Goal: Navigation & Orientation: Understand site structure

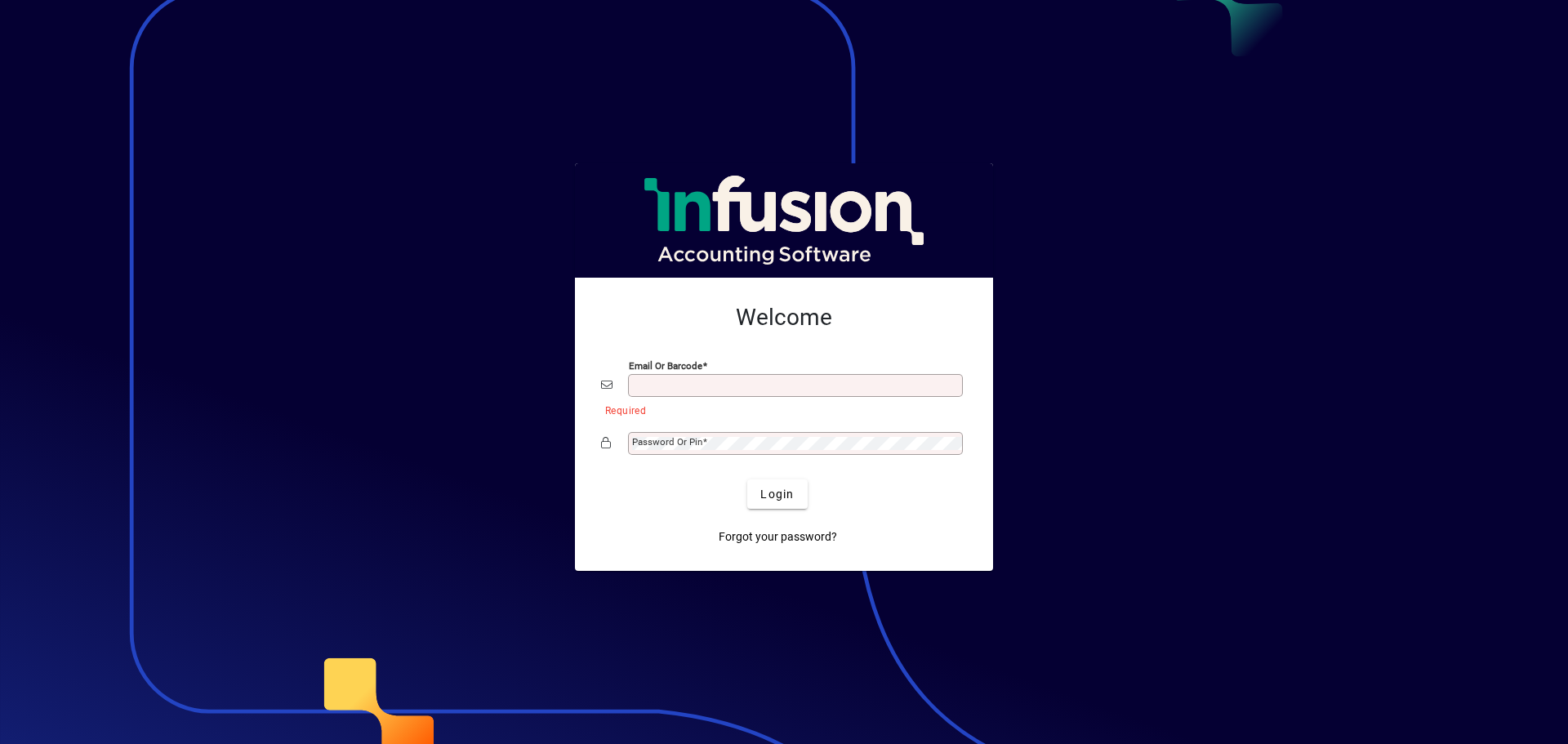
type input "**********"
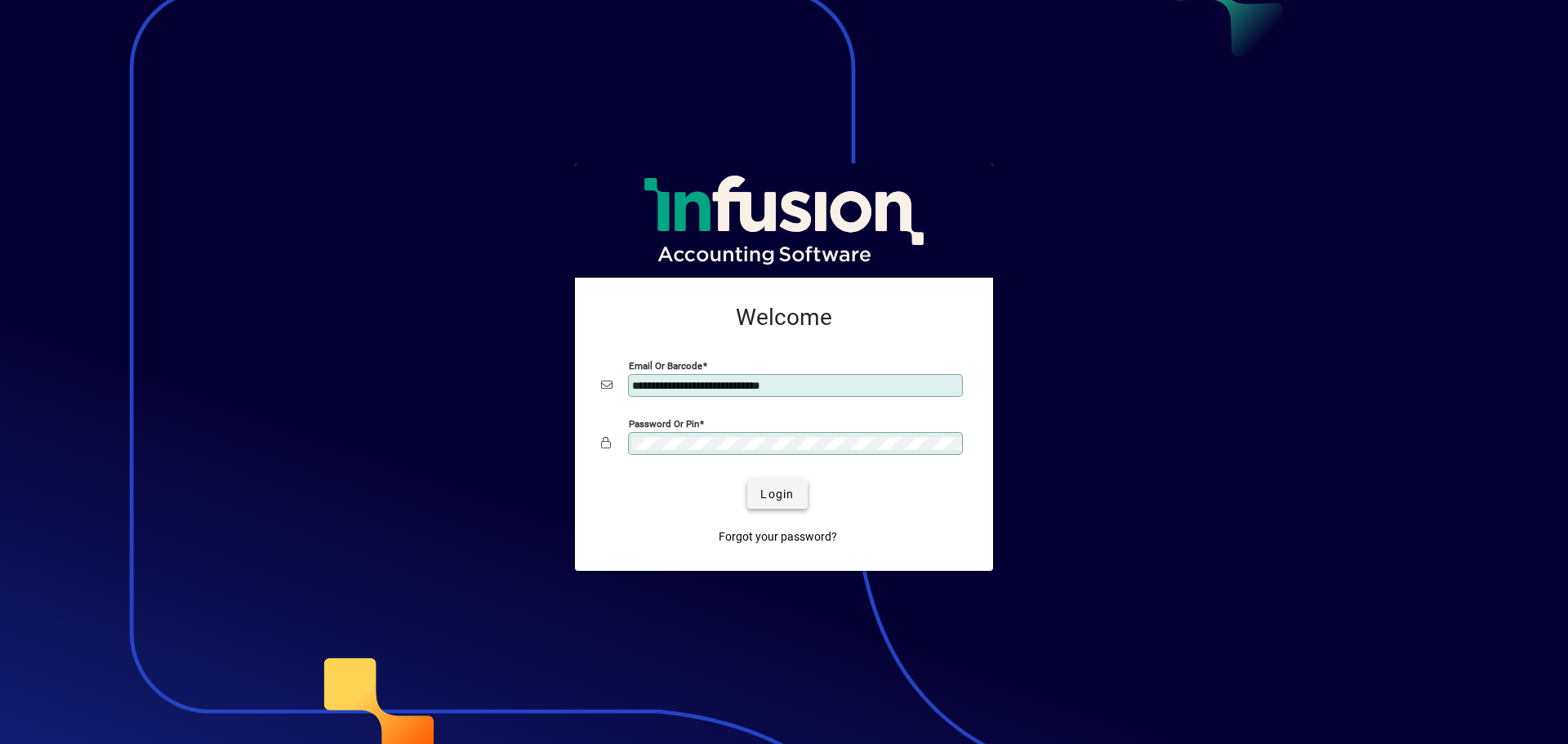
click at [774, 498] on span "Login" at bounding box center [777, 495] width 34 height 17
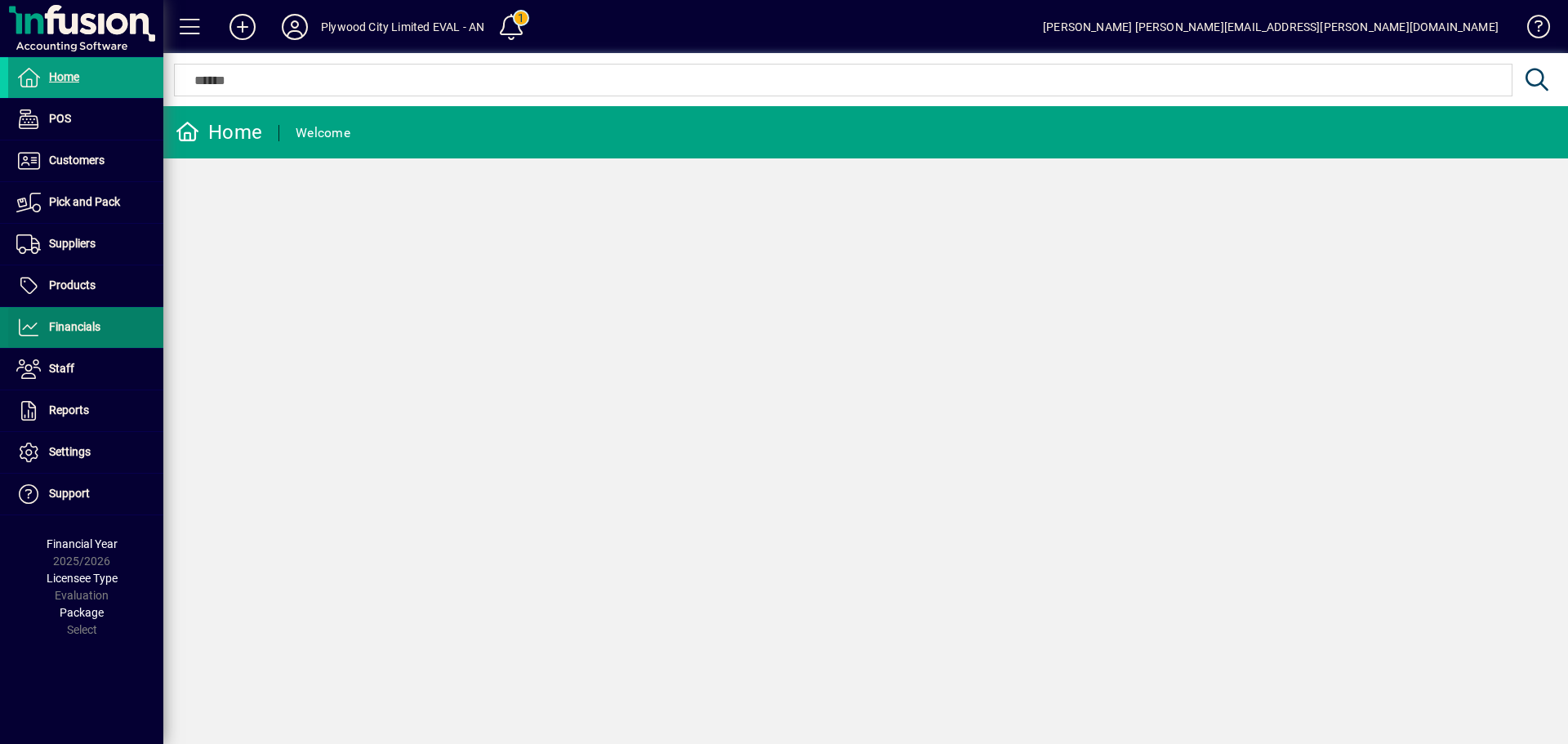
click at [90, 326] on span "Financials" at bounding box center [74, 326] width 52 height 13
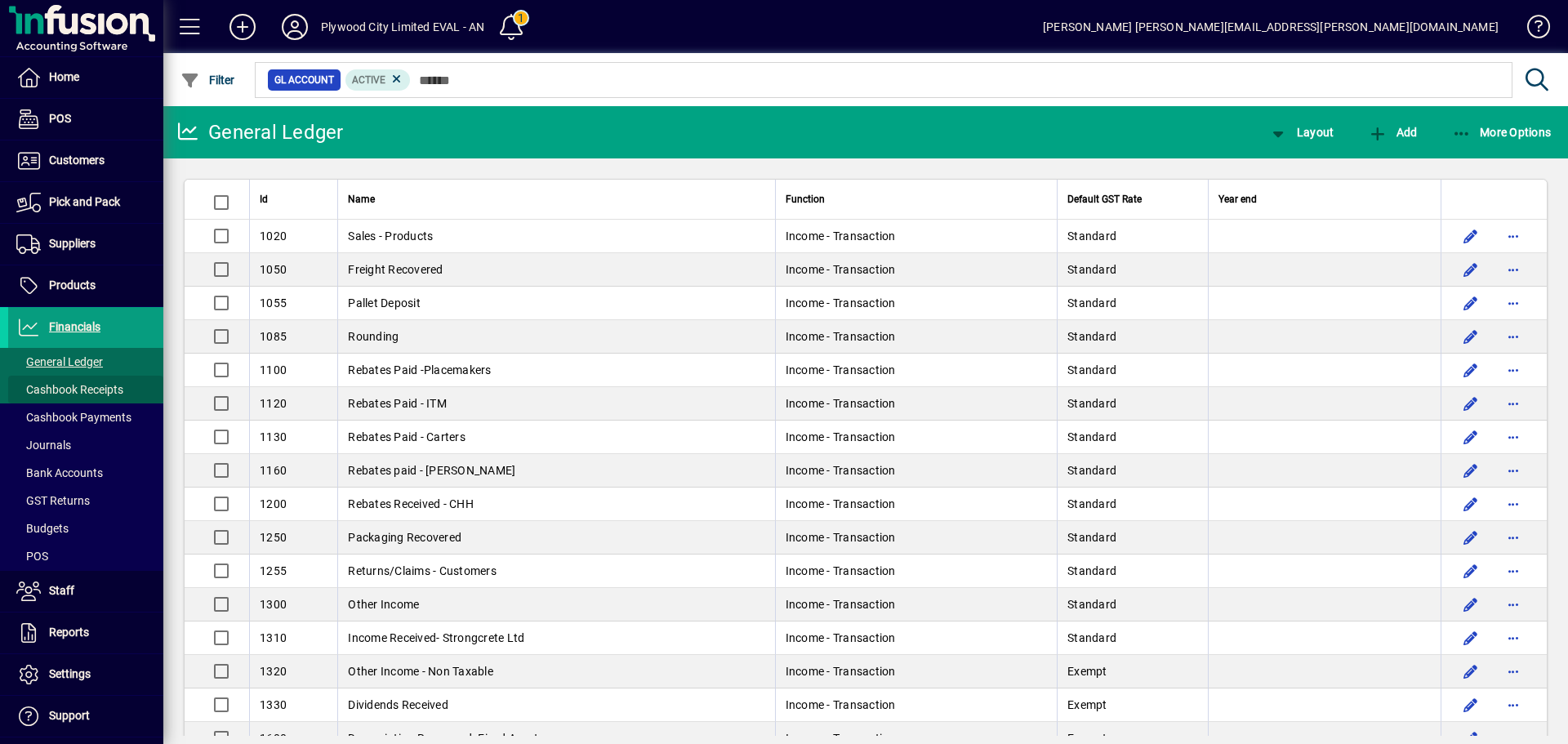
click at [110, 391] on span "Cashbook Receipts" at bounding box center [69, 389] width 107 height 13
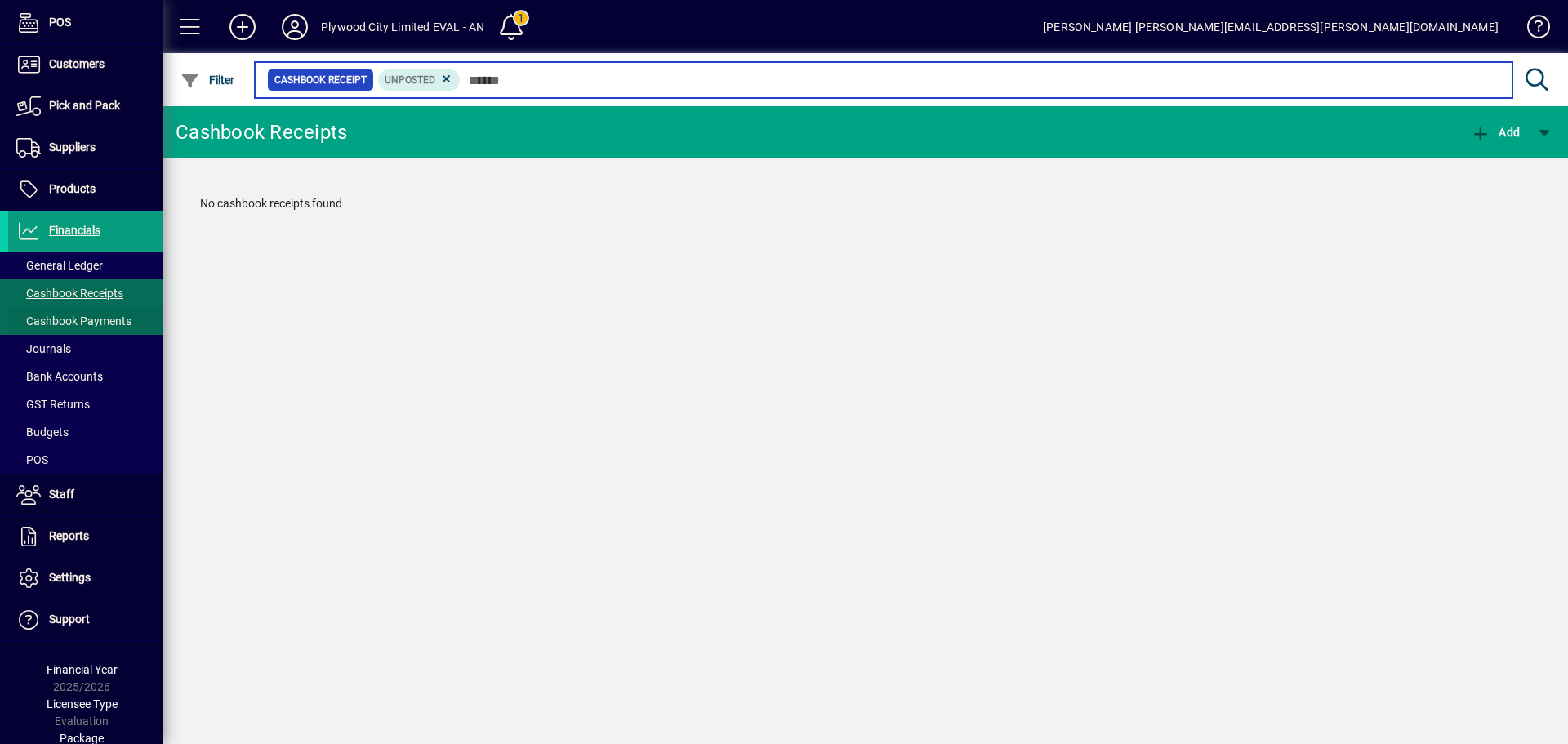
scroll to position [117, 0]
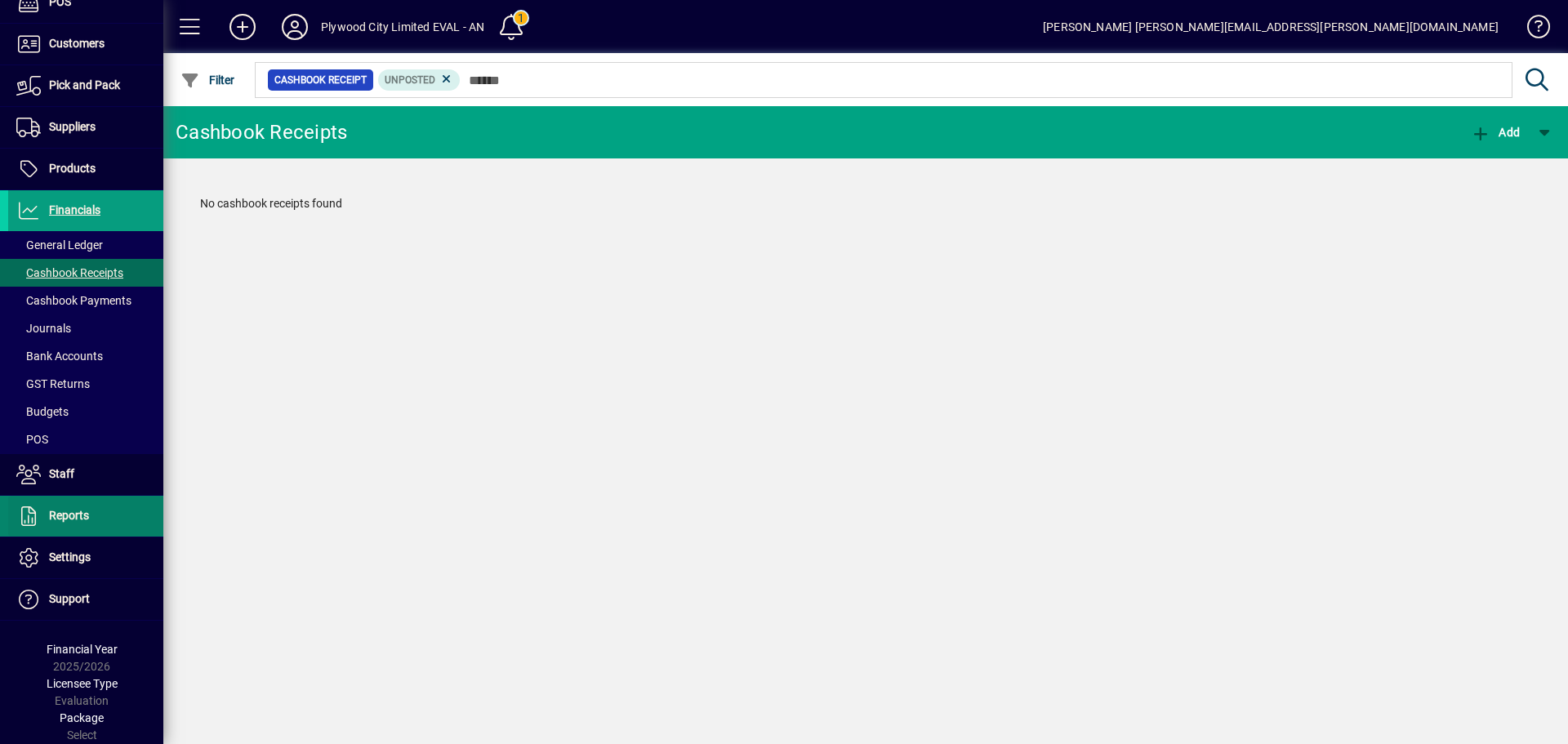
click at [82, 517] on span "Reports" at bounding box center [69, 515] width 40 height 13
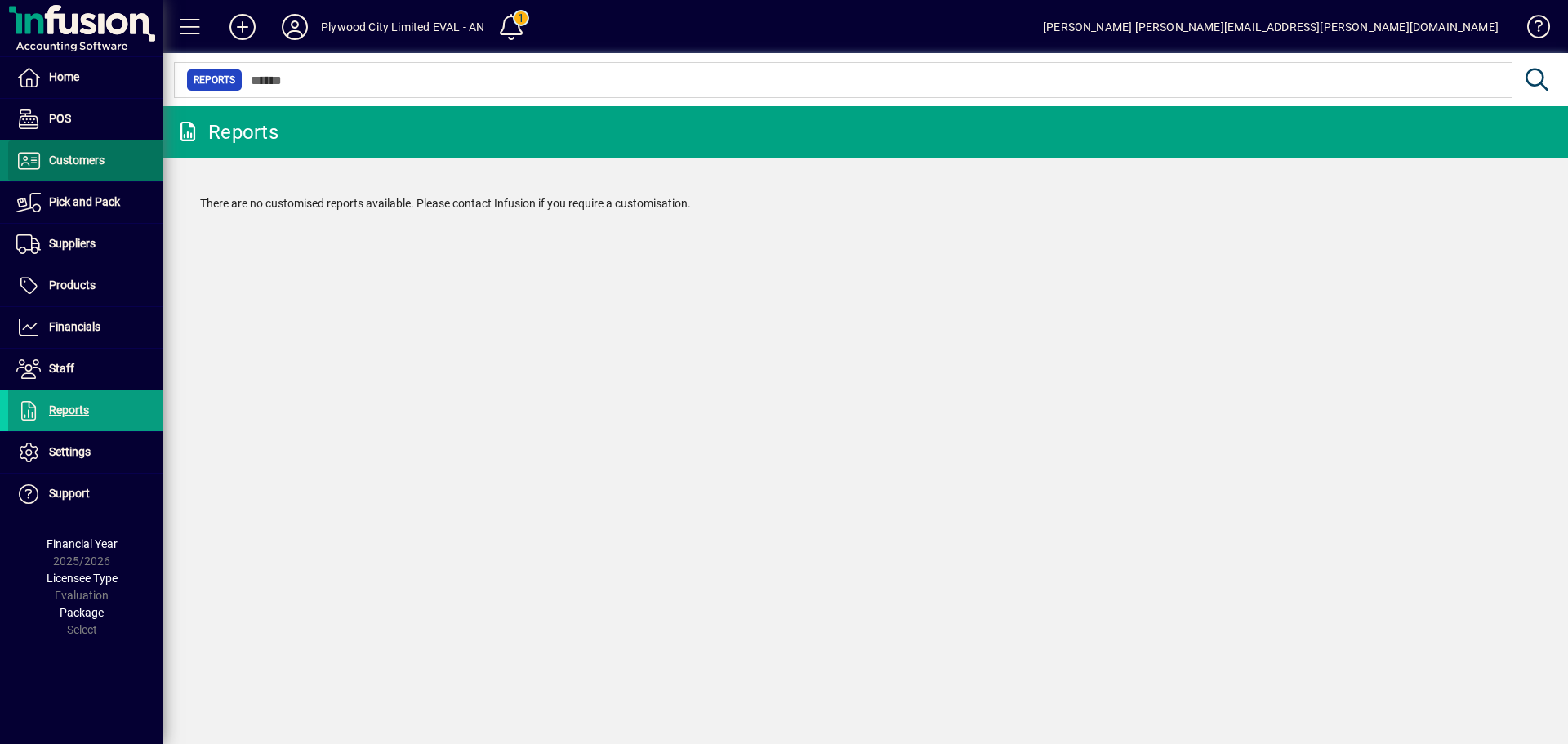
click at [77, 159] on span "Customers" at bounding box center [77, 160] width 56 height 13
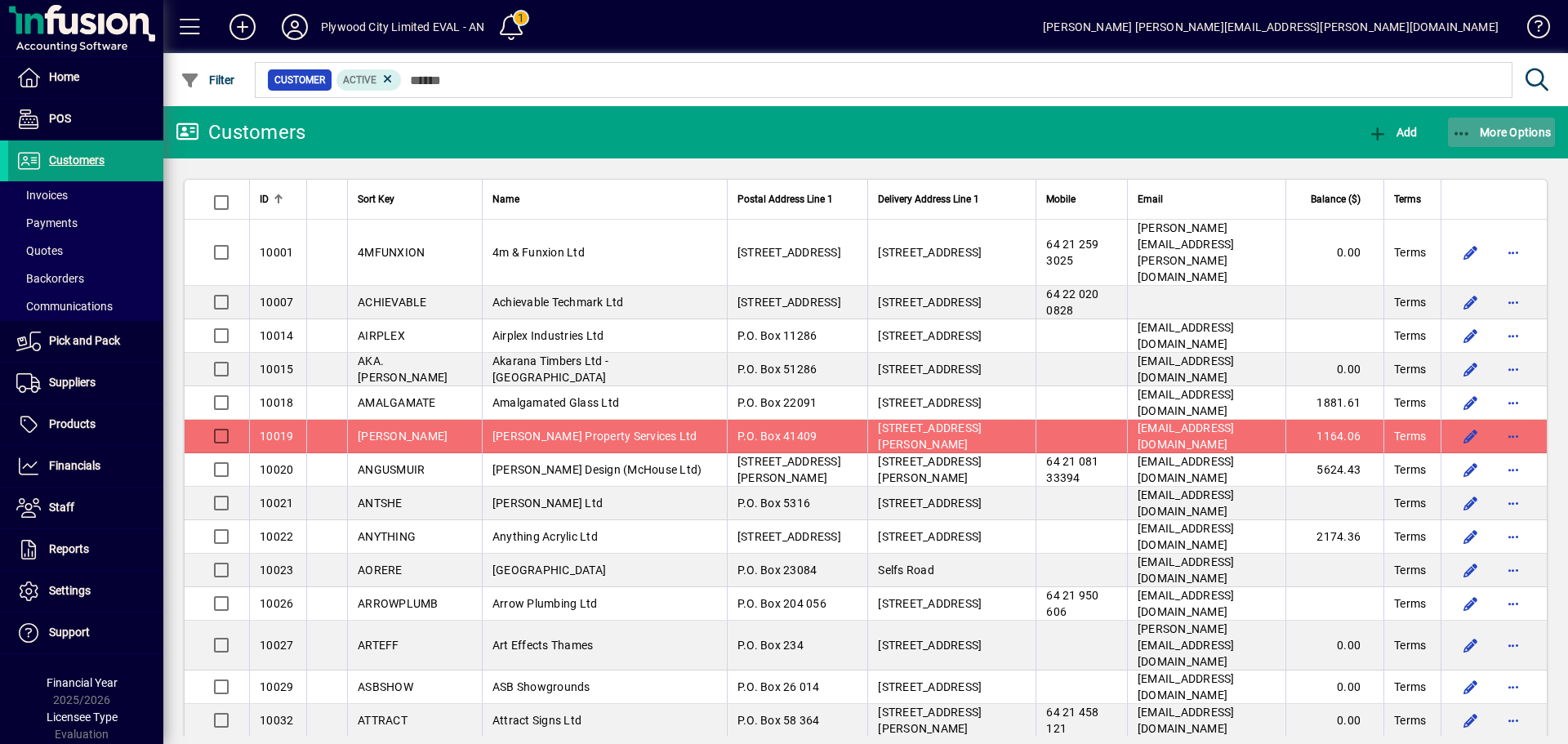
click at [1459, 135] on icon "button" at bounding box center [1462, 134] width 20 height 16
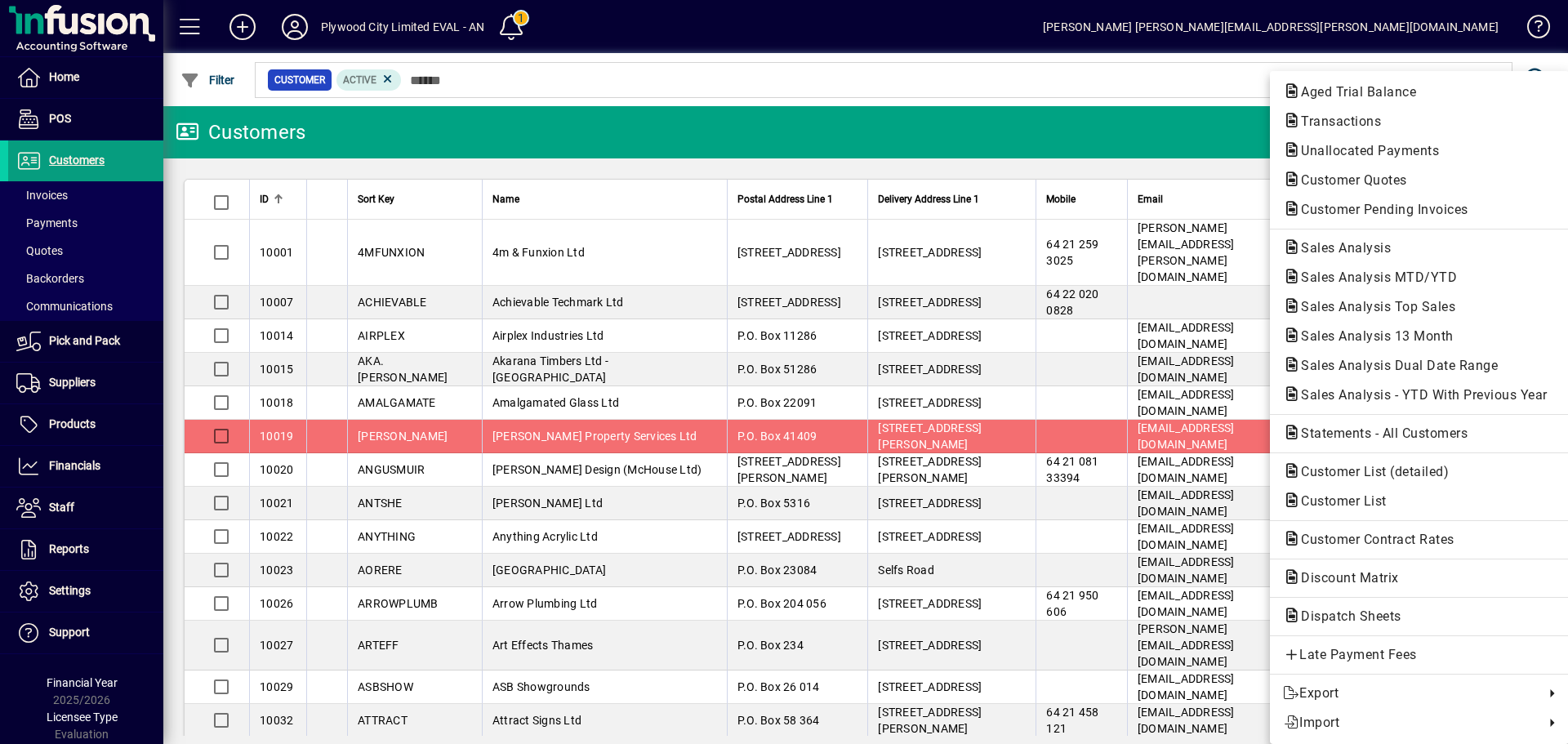
click at [85, 429] on div at bounding box center [784, 372] width 1568 height 744
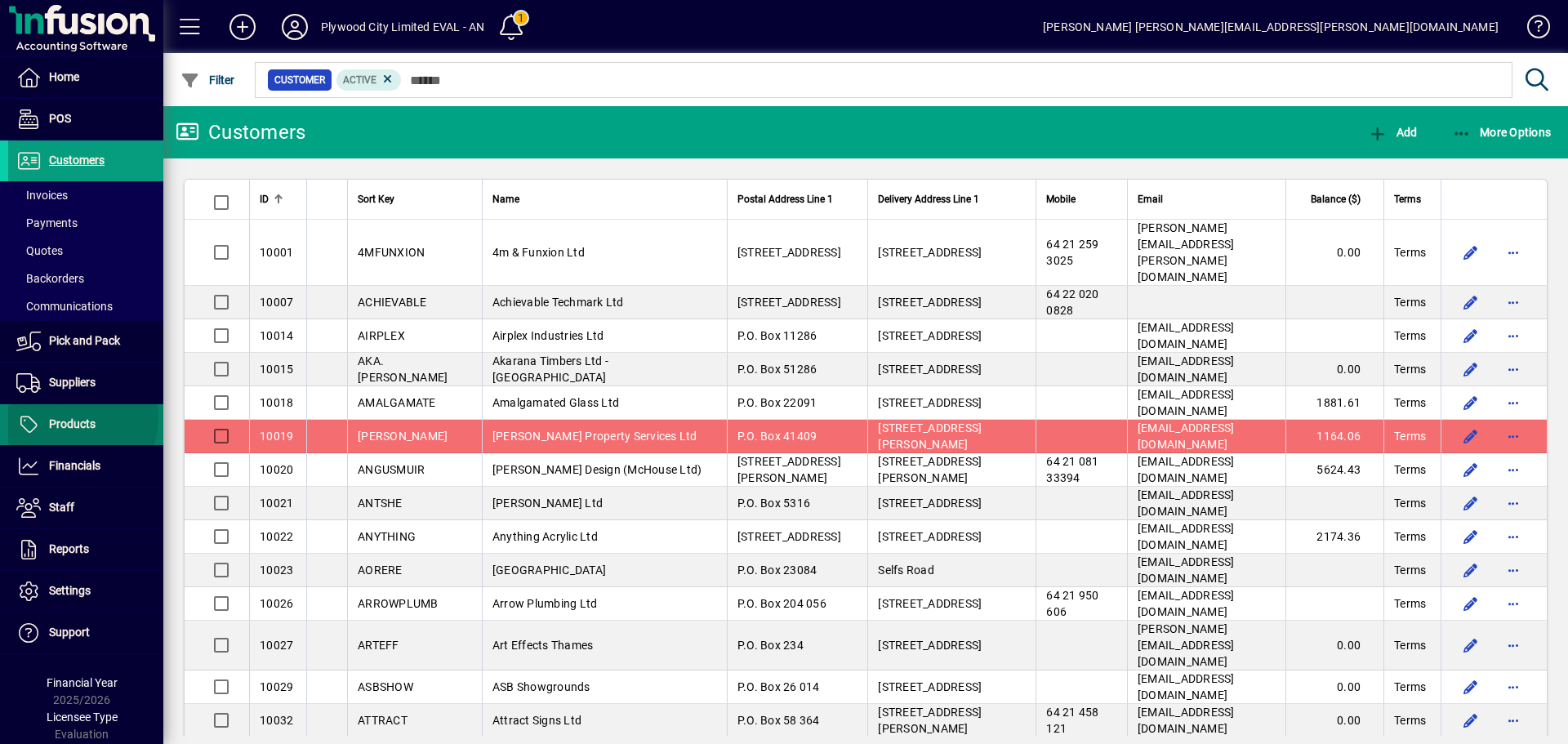
click at [81, 418] on span "Products" at bounding box center [72, 423] width 47 height 13
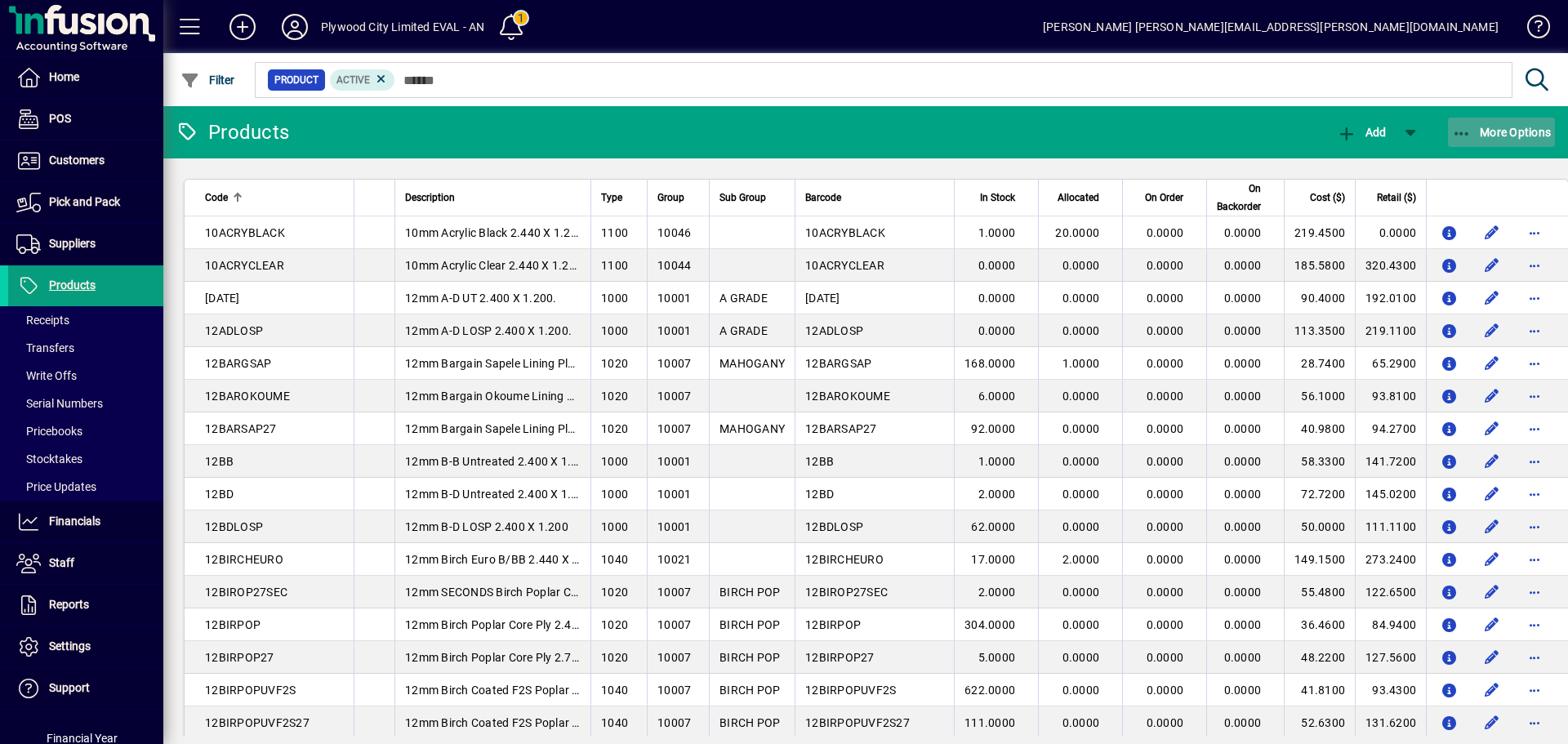
click at [1472, 124] on span "button" at bounding box center [1501, 132] width 107 height 39
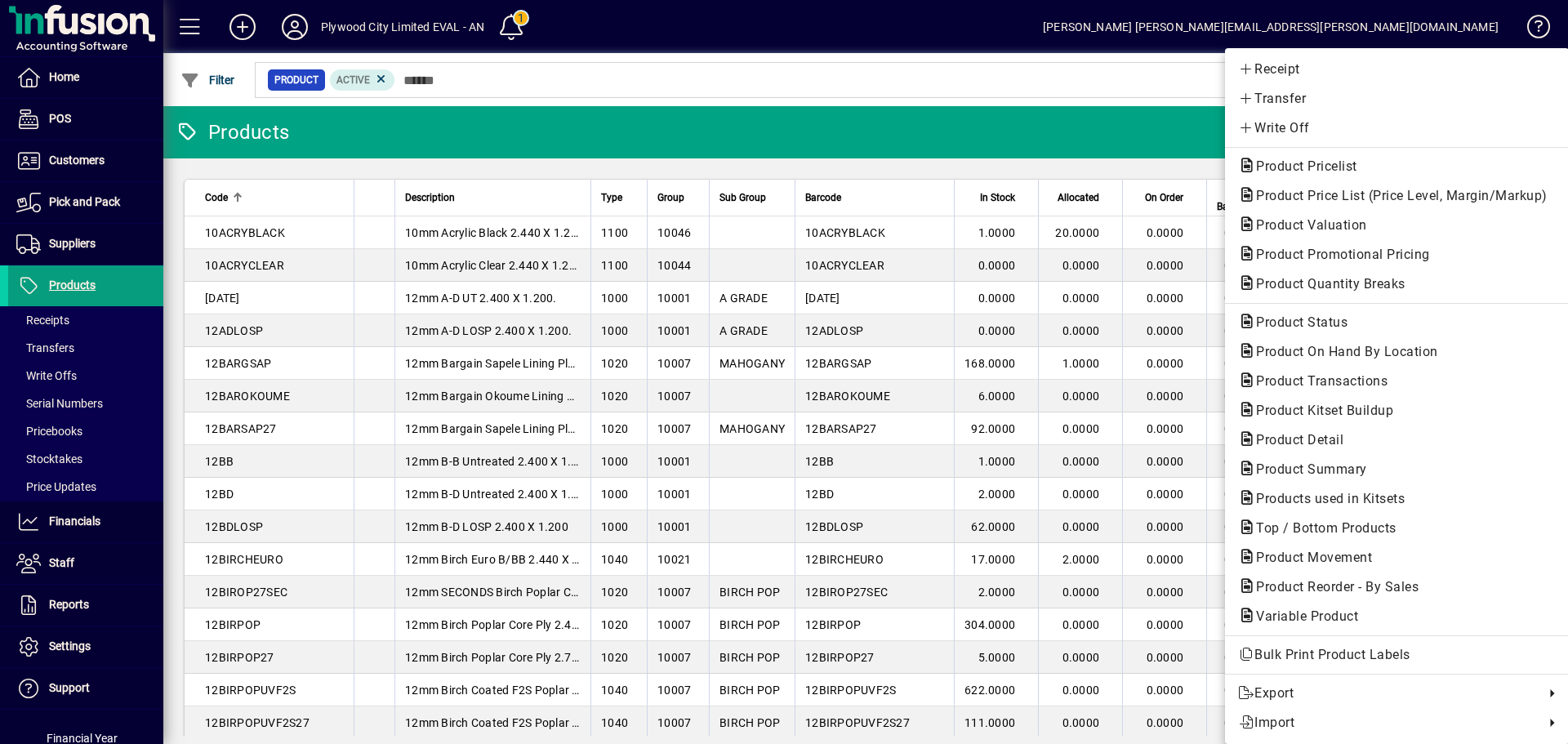
click at [105, 522] on div at bounding box center [784, 372] width 1568 height 744
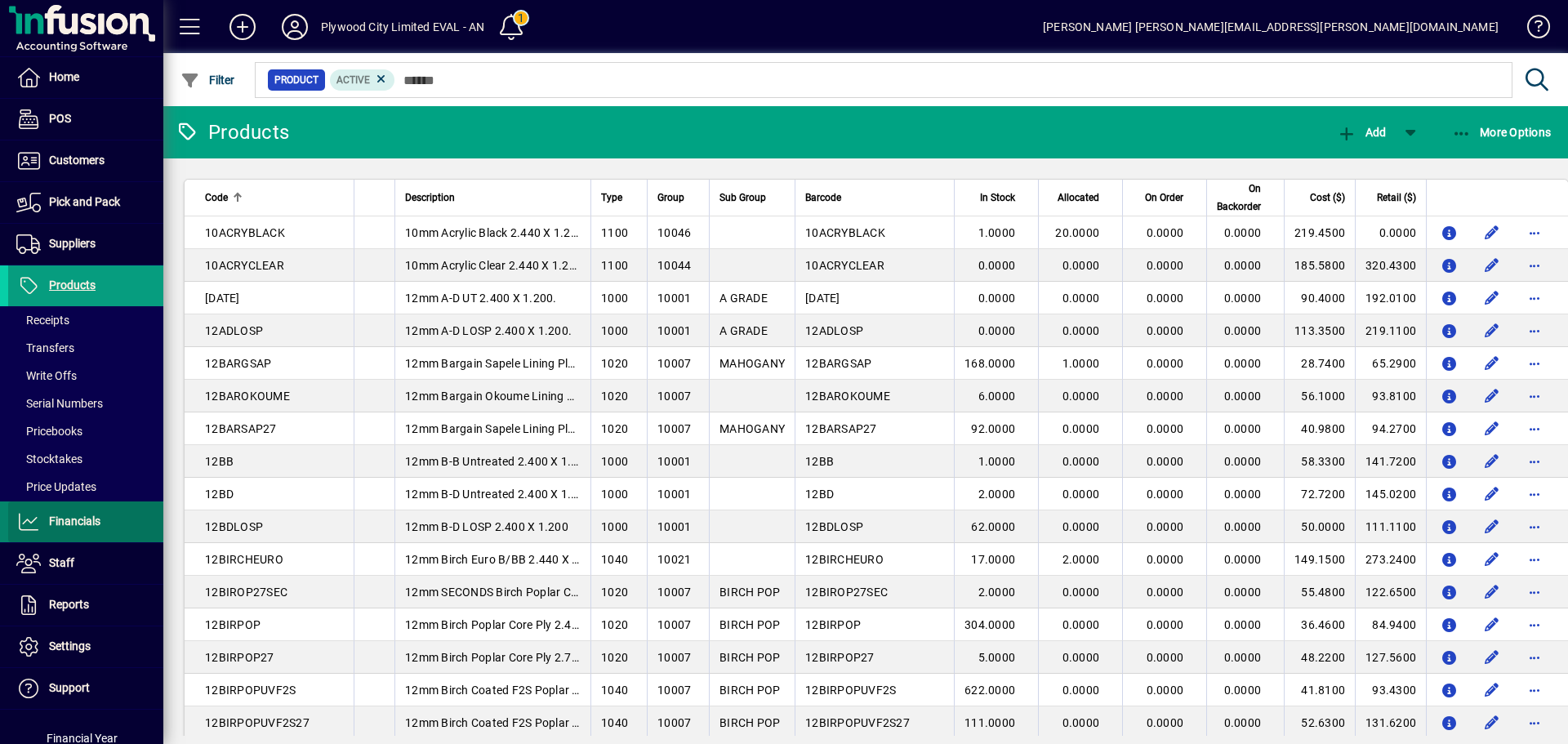
click at [88, 522] on span "Financials" at bounding box center [74, 520] width 52 height 13
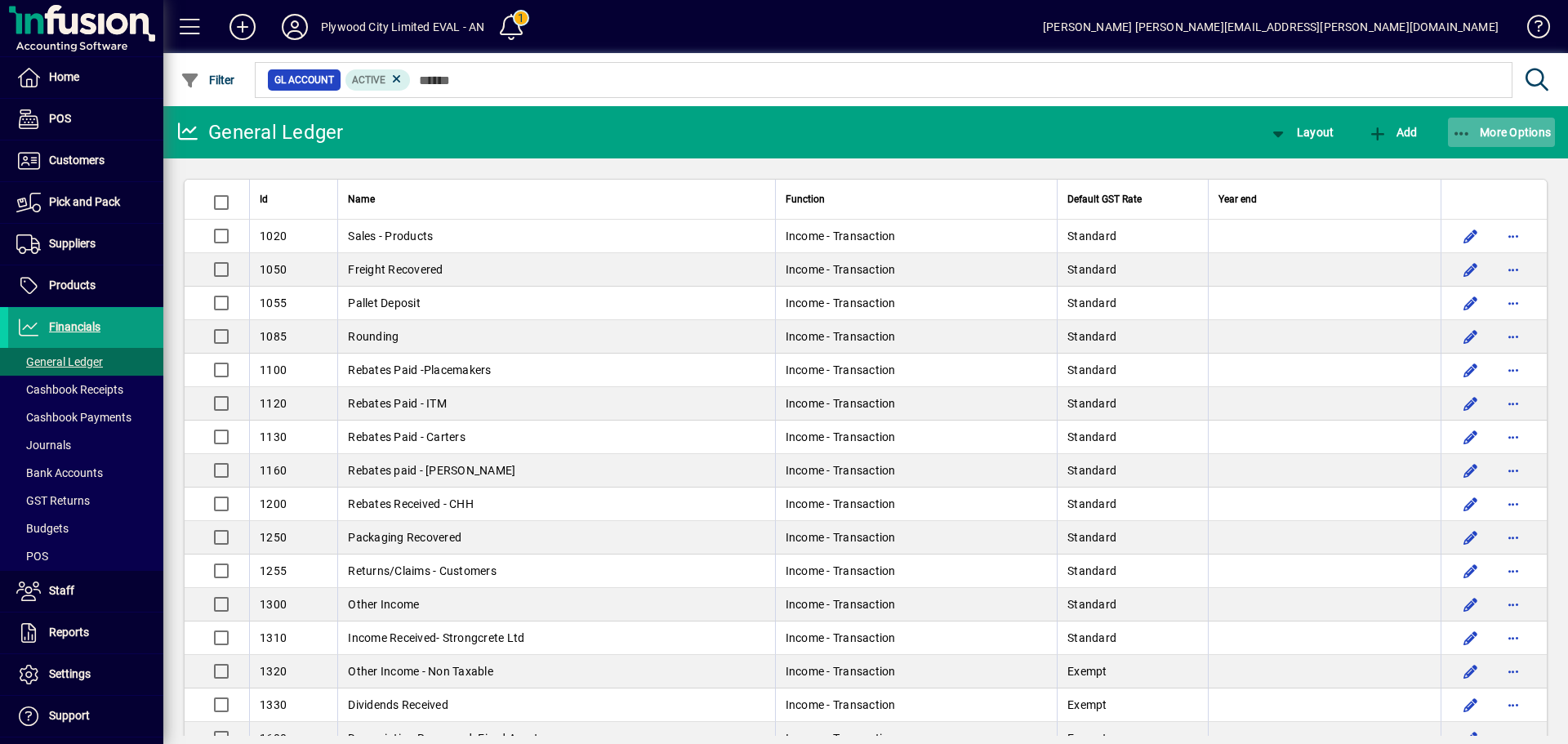
click at [1458, 128] on icon "button" at bounding box center [1462, 134] width 20 height 16
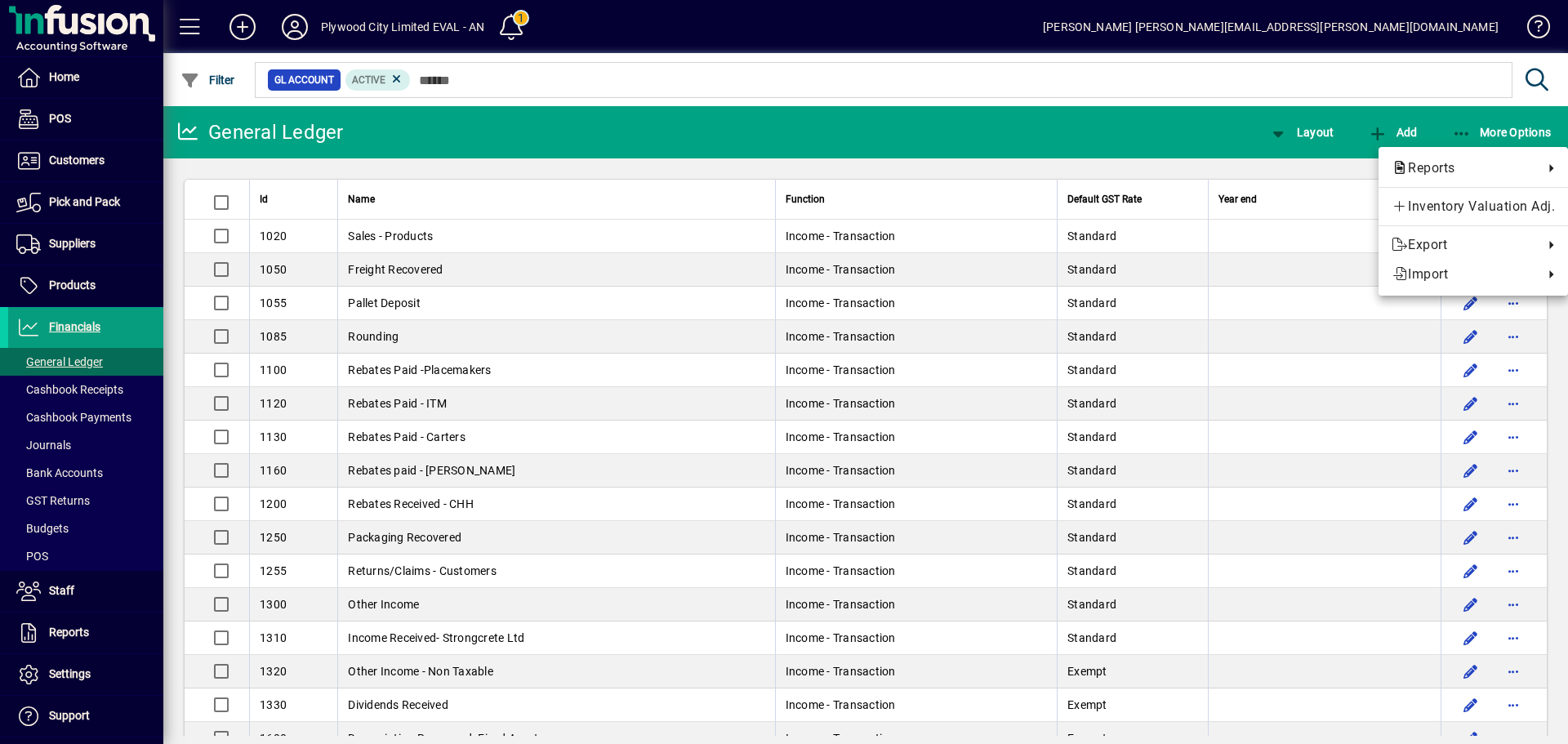
click at [1160, 124] on div at bounding box center [784, 372] width 1568 height 744
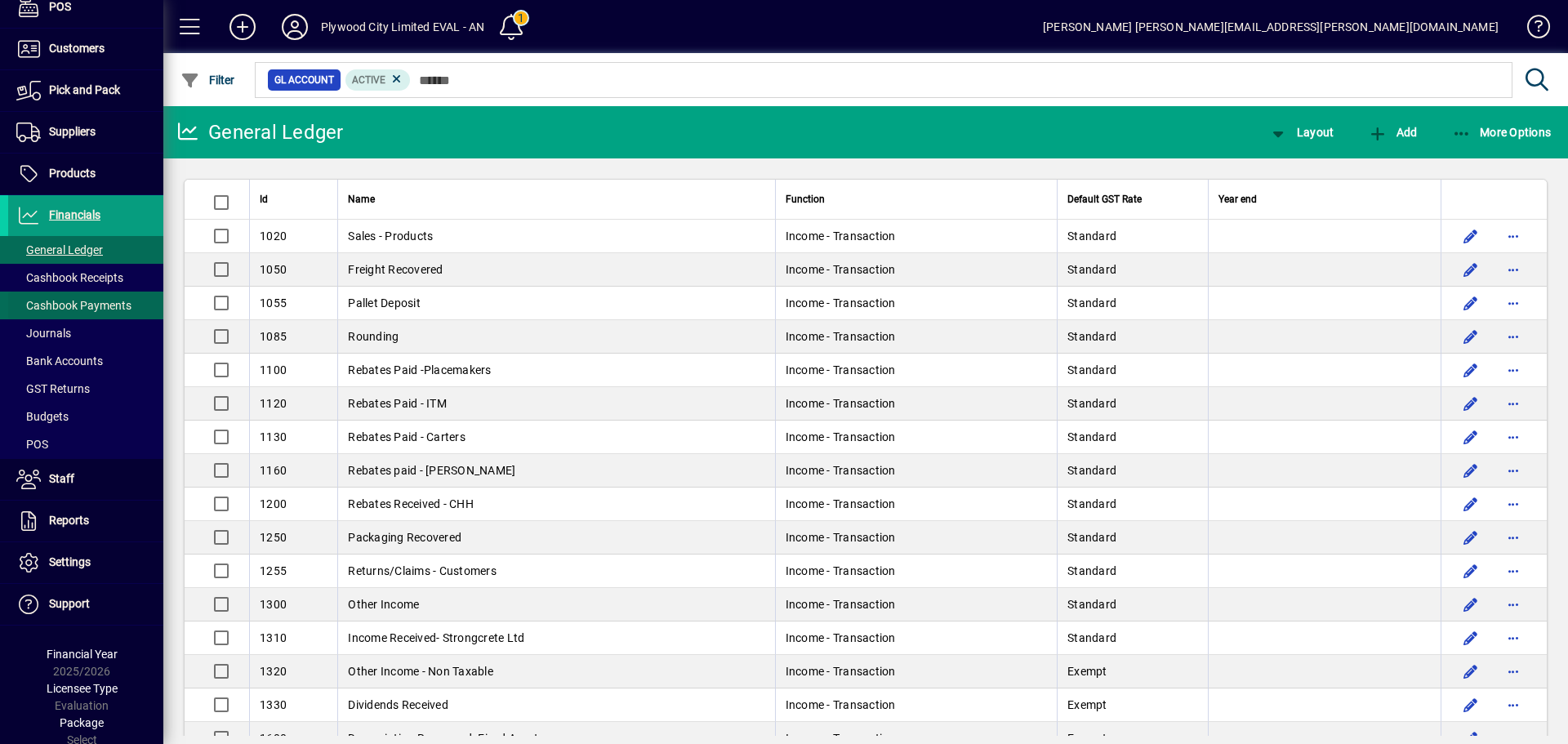
scroll to position [117, 0]
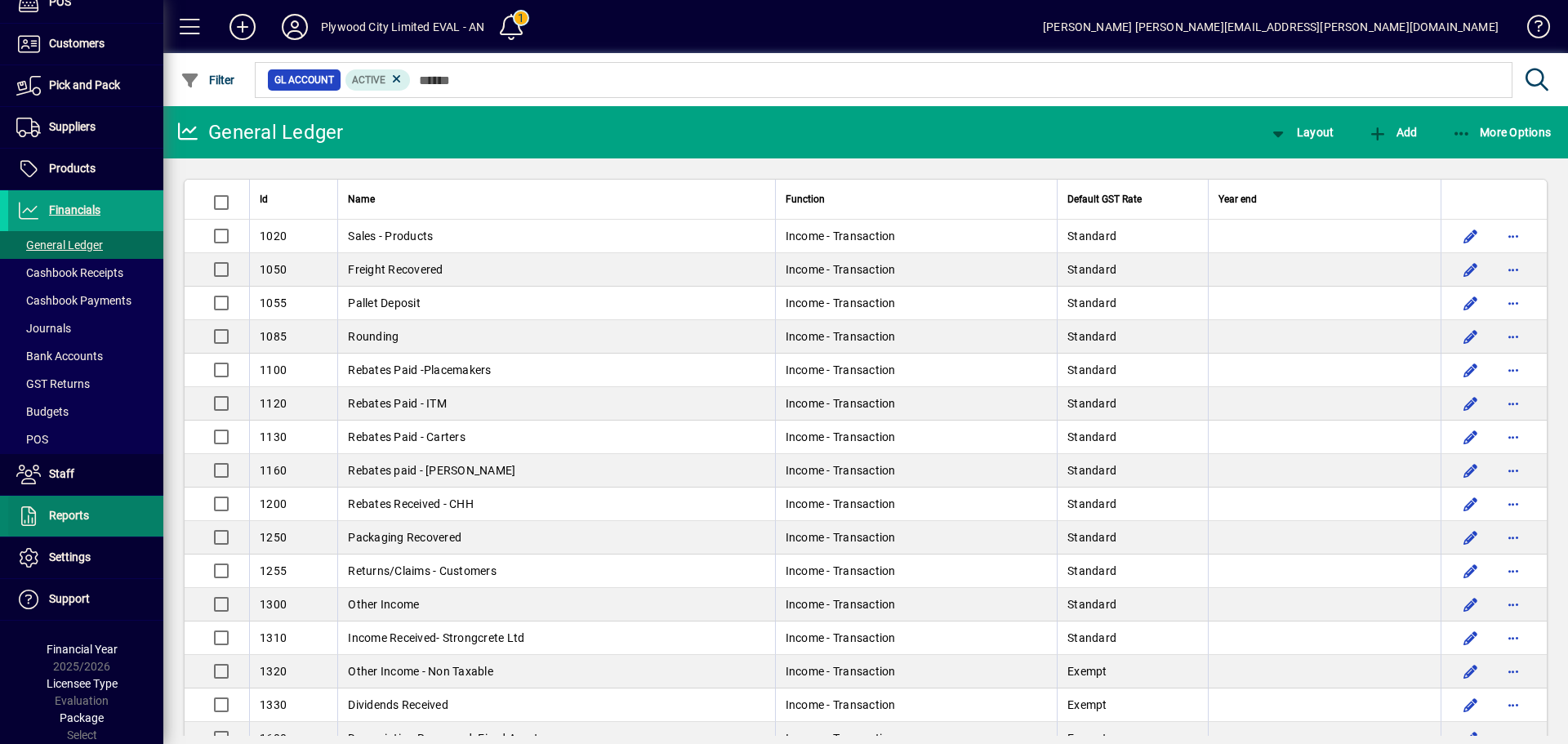
click at [86, 515] on span "Reports" at bounding box center [69, 515] width 40 height 13
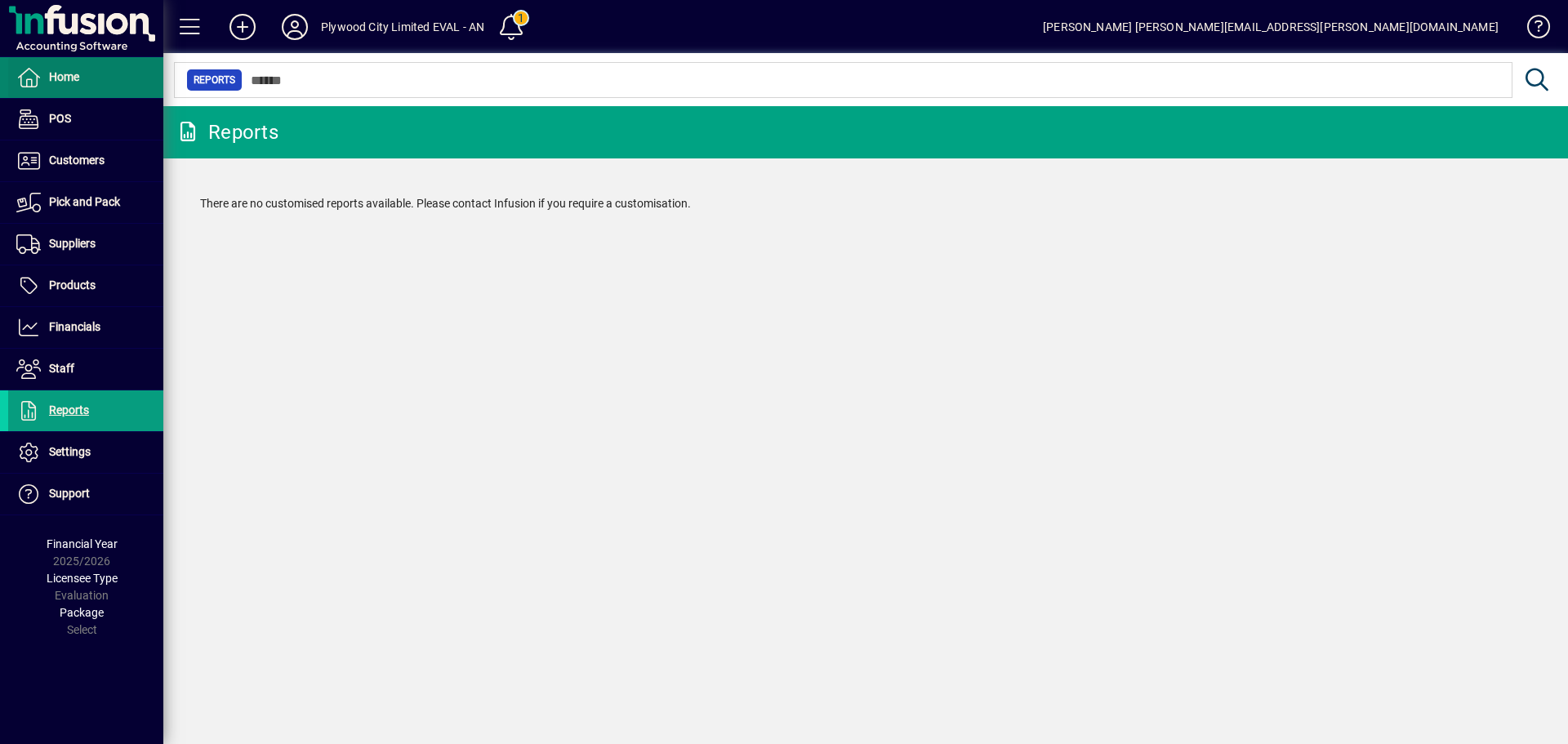
click at [73, 80] on span "Home" at bounding box center [64, 76] width 30 height 13
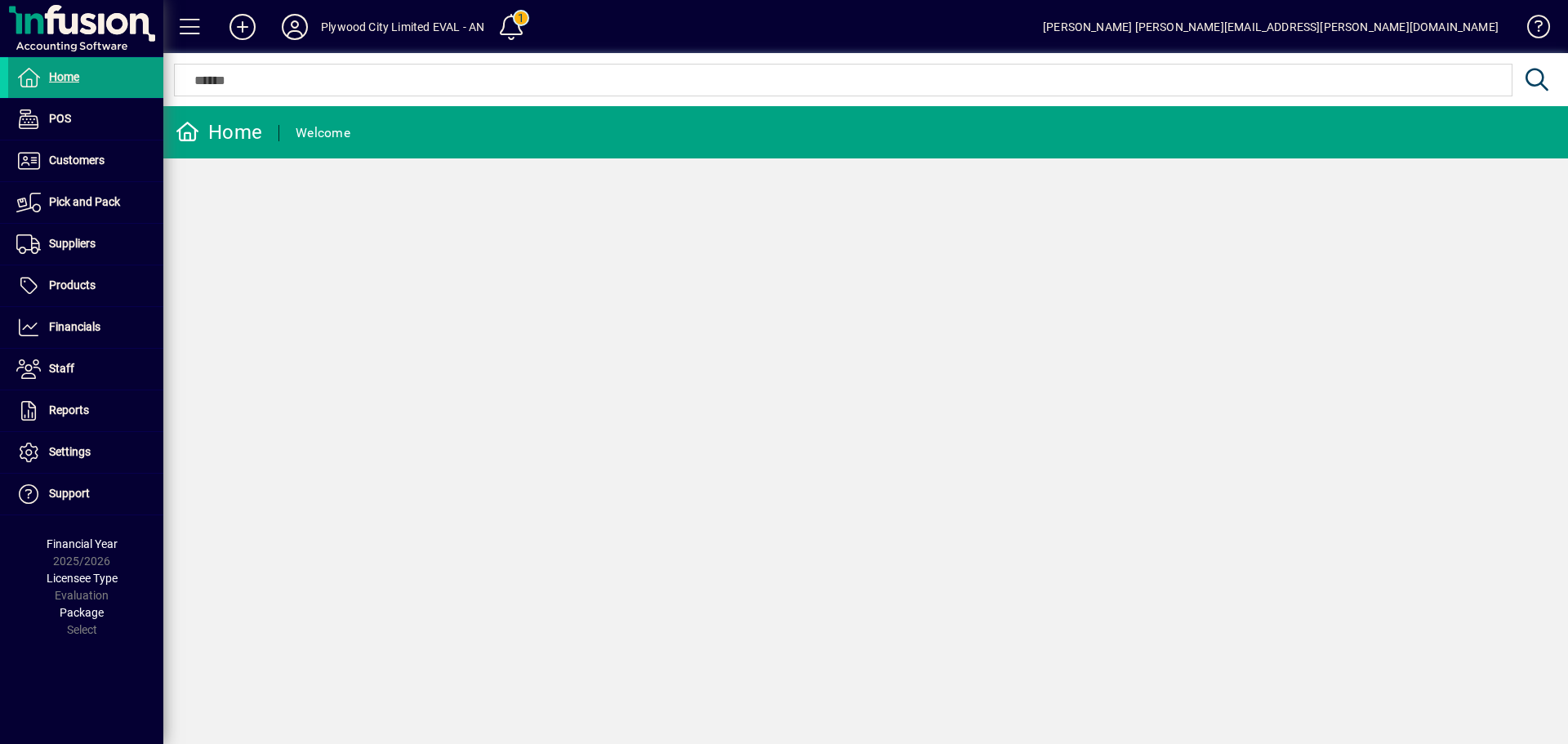
drag, startPoint x: 326, startPoint y: 141, endPoint x: 226, endPoint y: 124, distance: 101.4
click at [321, 141] on div "Welcome" at bounding box center [323, 133] width 55 height 26
click at [226, 124] on div "Home" at bounding box center [219, 132] width 86 height 26
click at [80, 159] on span "Customers" at bounding box center [77, 160] width 56 height 13
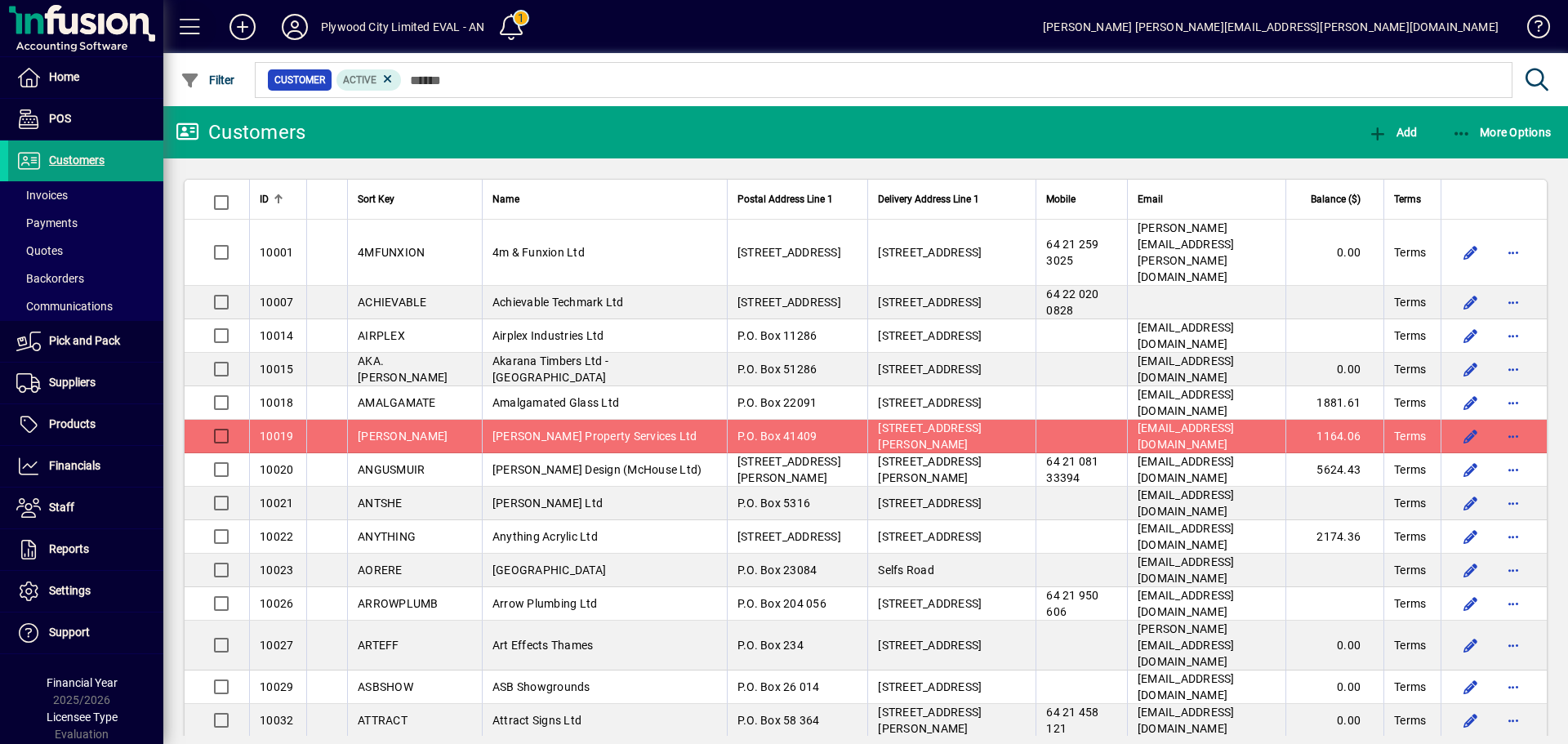
click at [192, 25] on span at bounding box center [190, 27] width 39 height 39
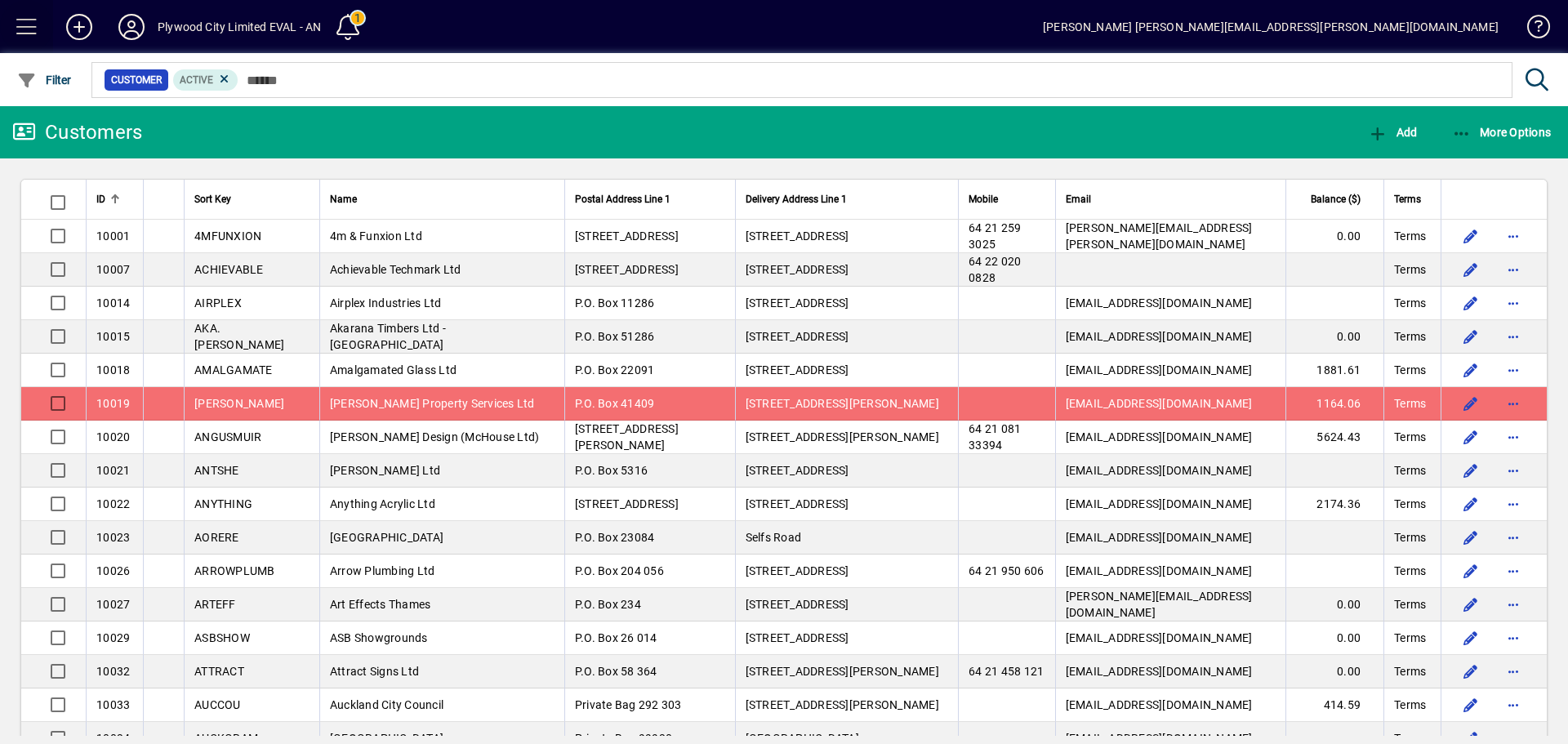
click at [39, 25] on span at bounding box center [27, 27] width 39 height 39
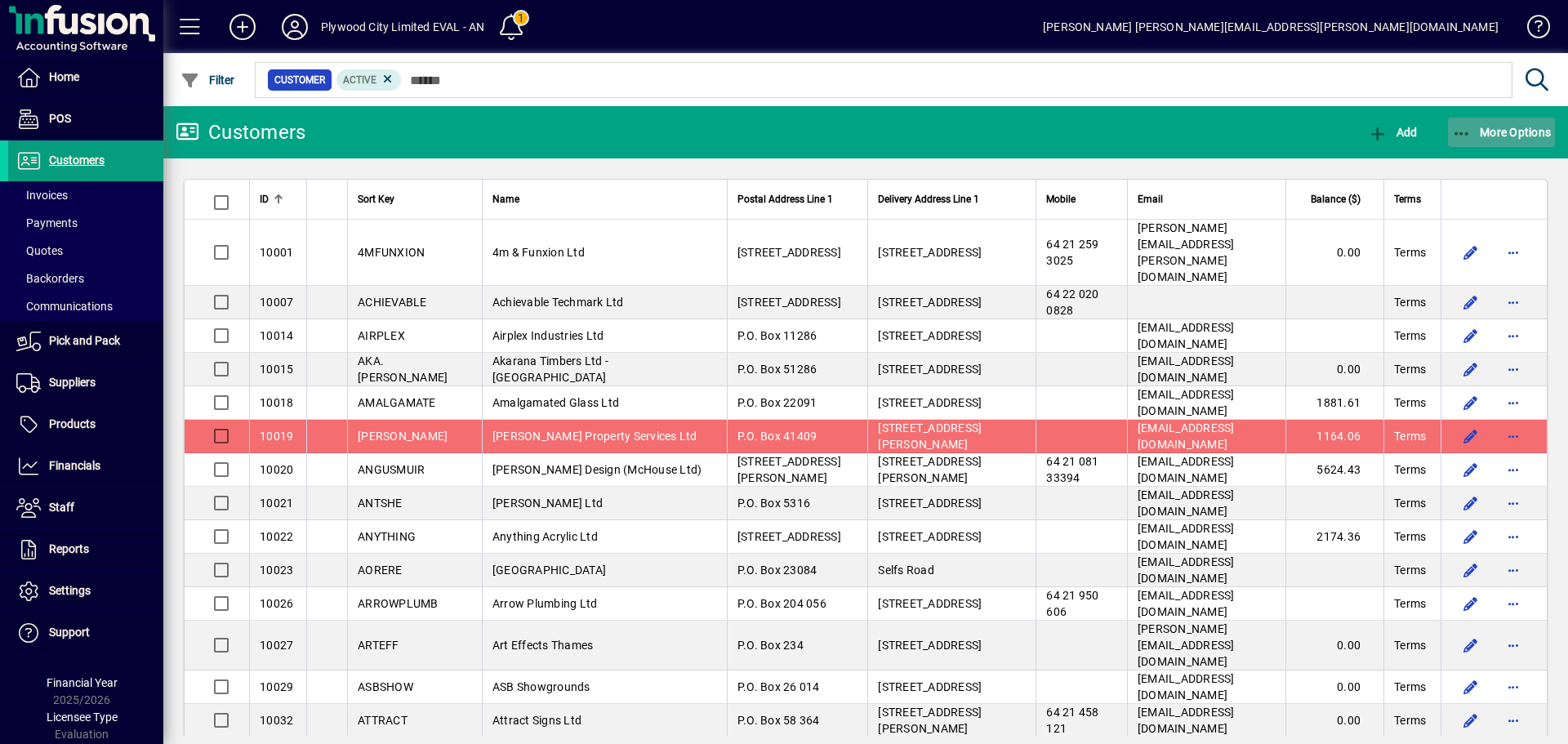
click at [1464, 126] on icon "button" at bounding box center [1462, 134] width 20 height 16
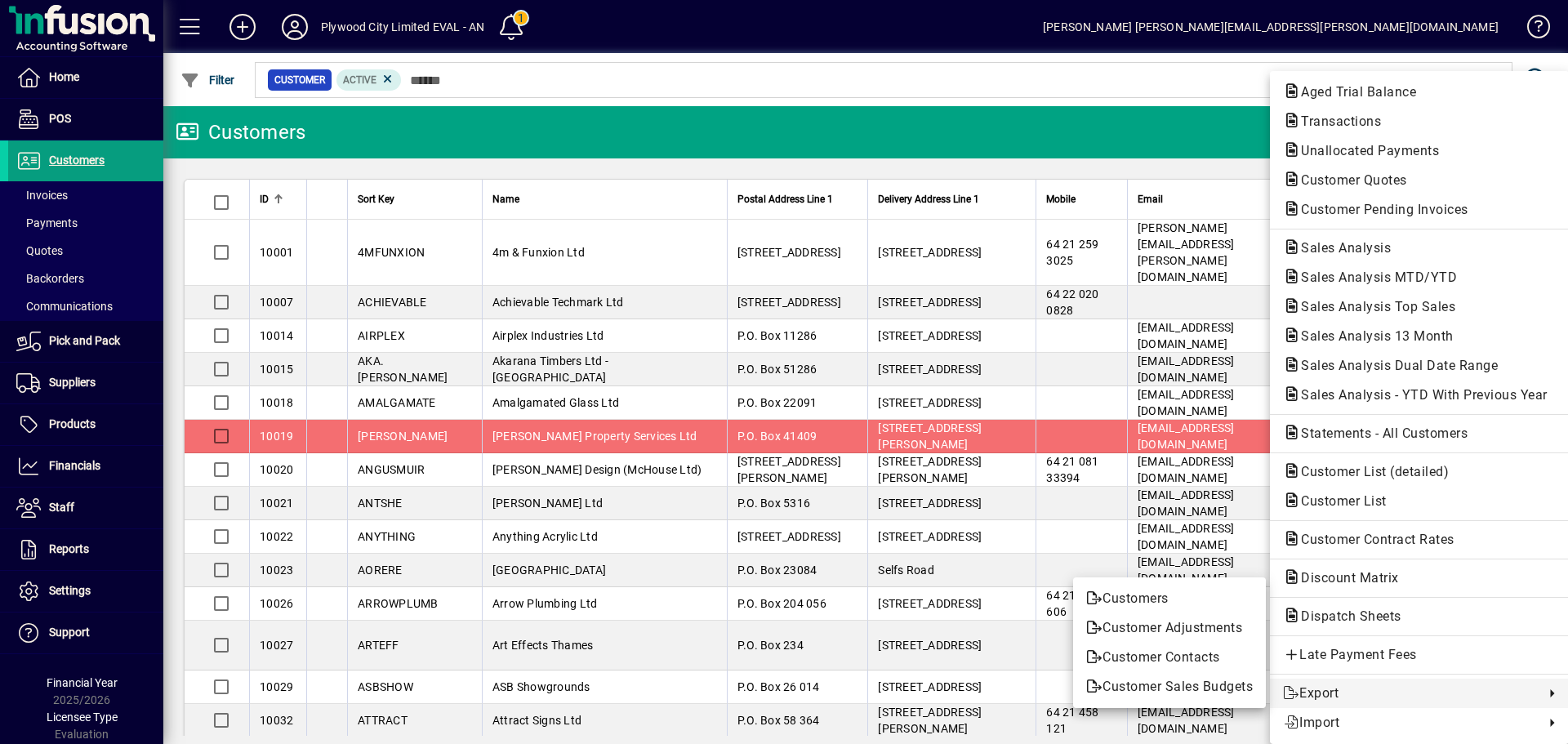
click at [104, 457] on div at bounding box center [784, 372] width 1568 height 744
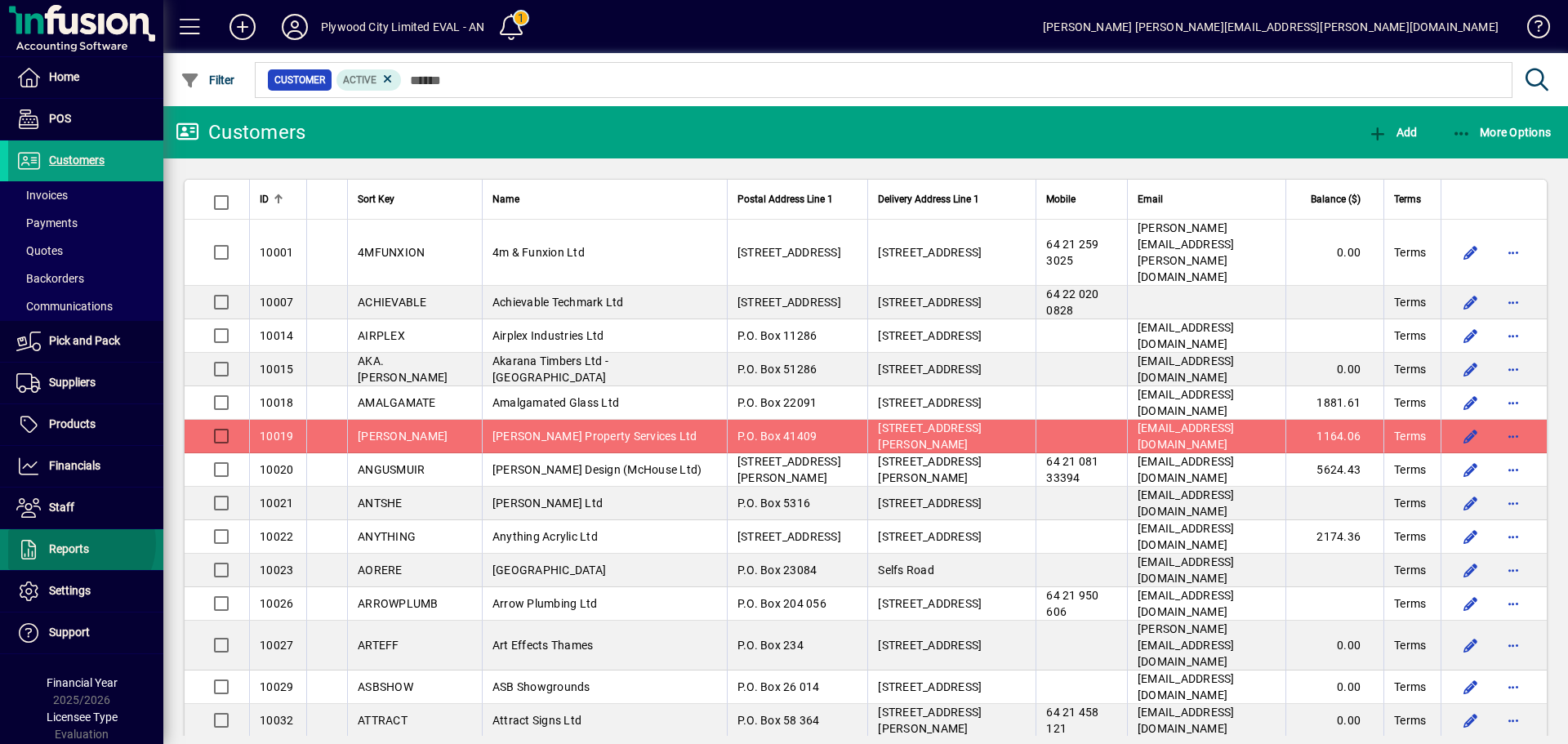
click at [79, 543] on span "Reports" at bounding box center [69, 548] width 40 height 13
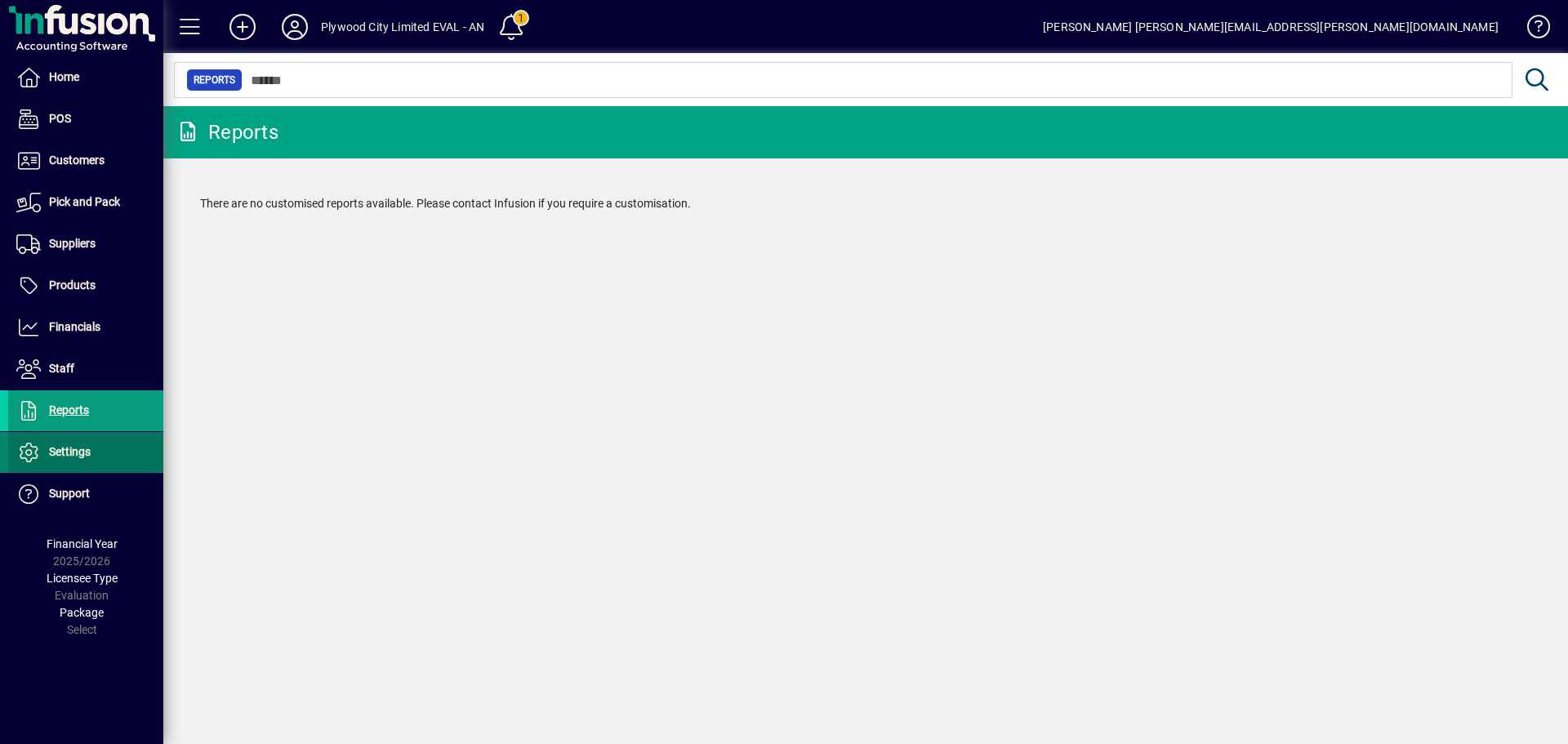
click at [81, 455] on span "Settings" at bounding box center [69, 451] width 41 height 13
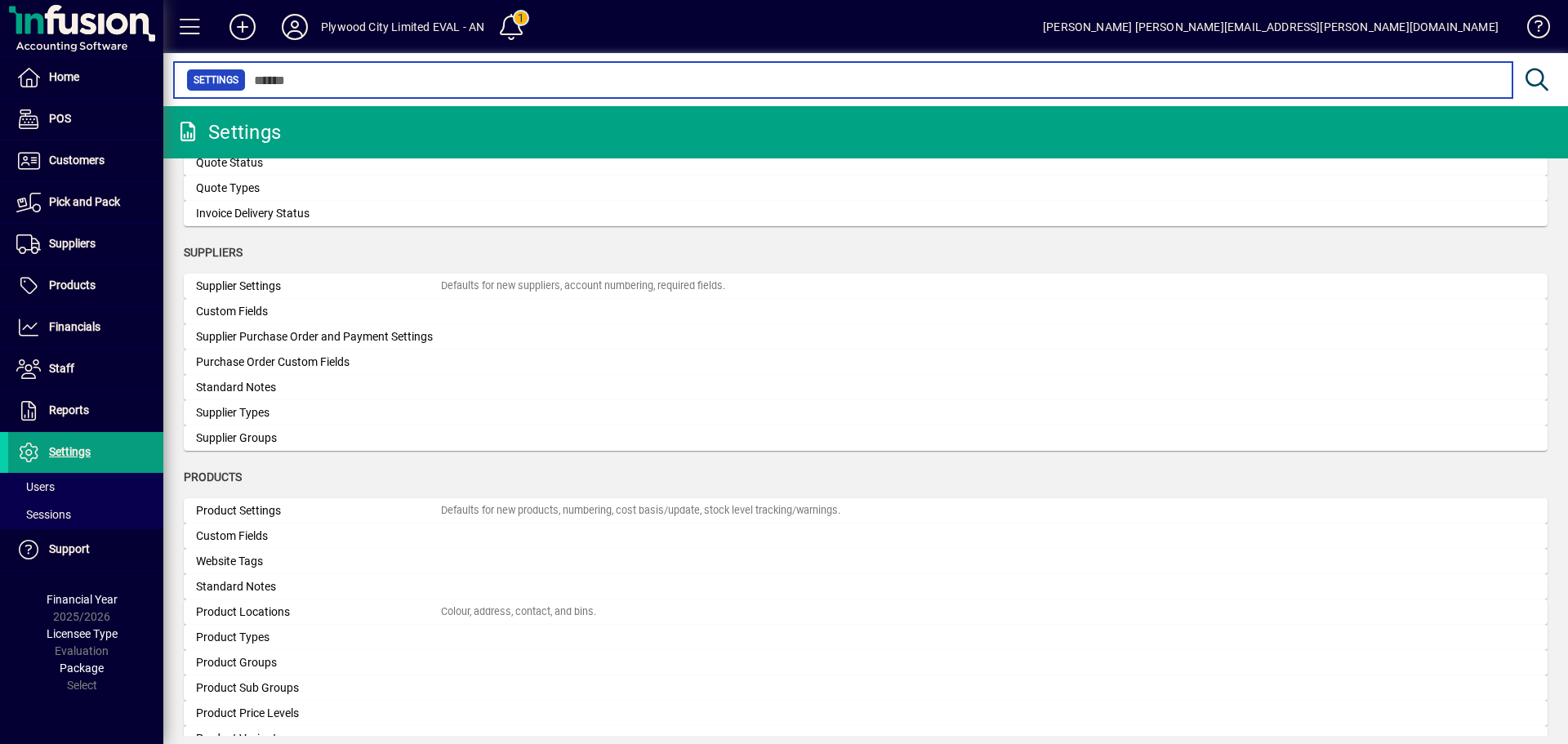
scroll to position [1434, 0]
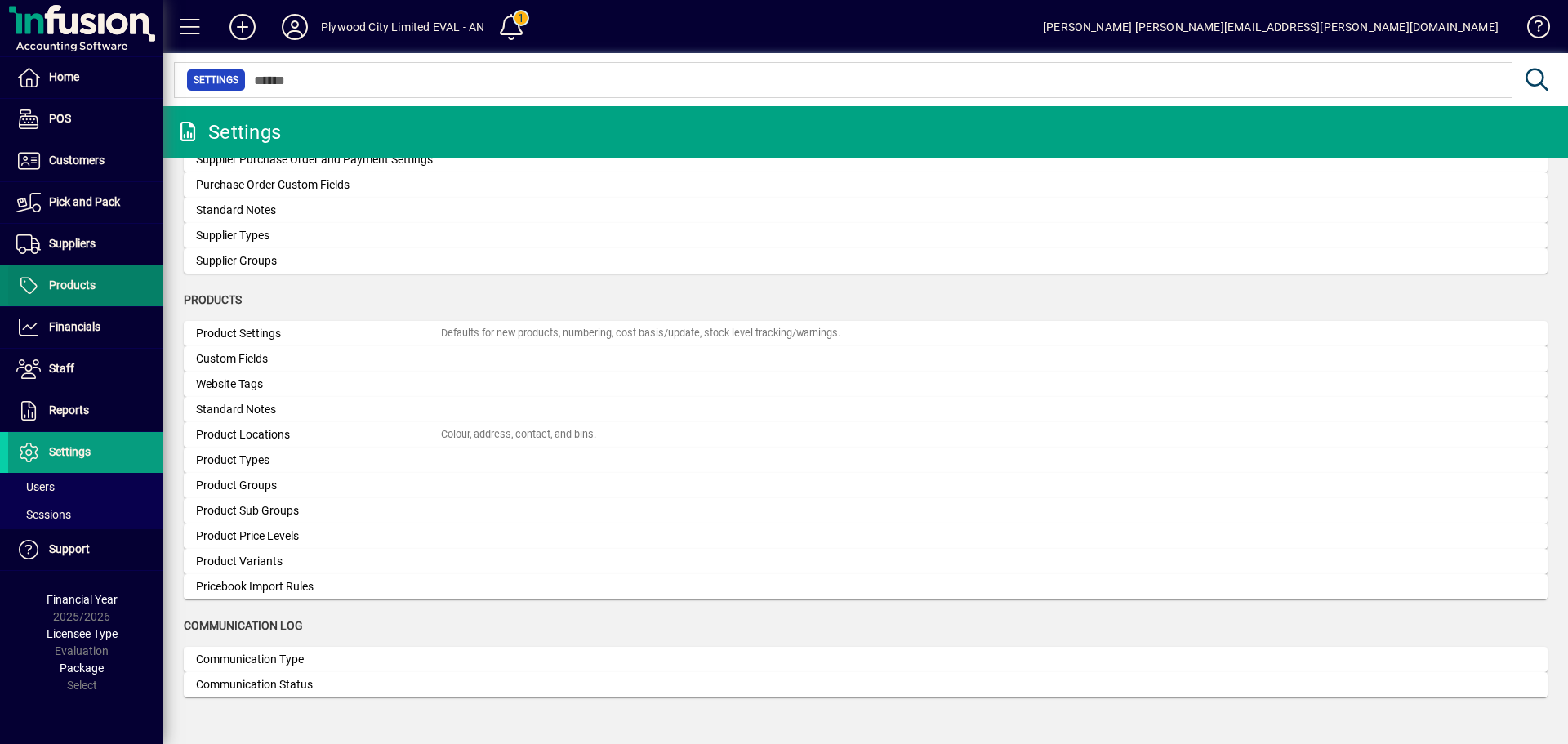
click at [85, 298] on span at bounding box center [85, 286] width 155 height 39
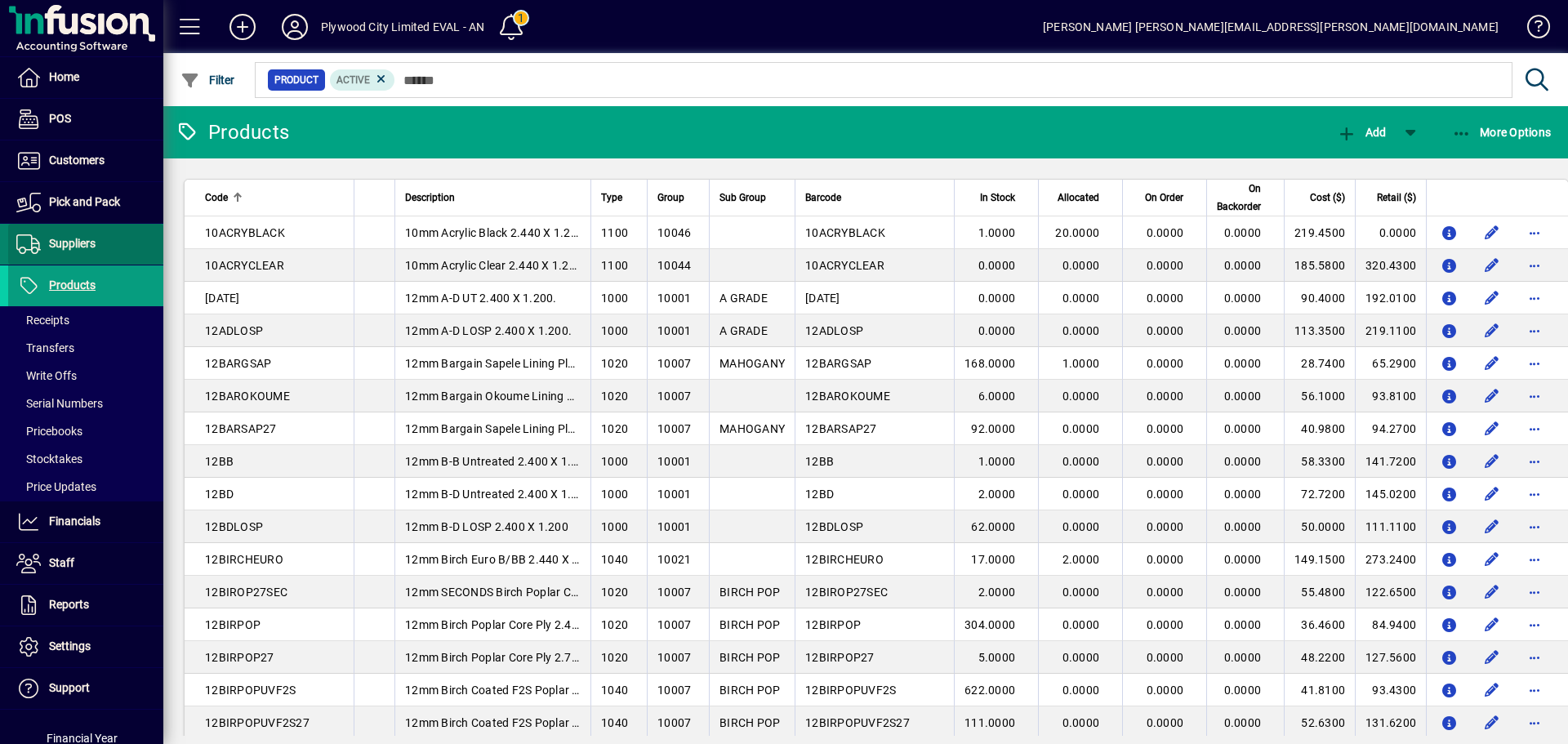
click at [101, 245] on span at bounding box center [85, 244] width 155 height 39
